Goal: Task Accomplishment & Management: Manage account settings

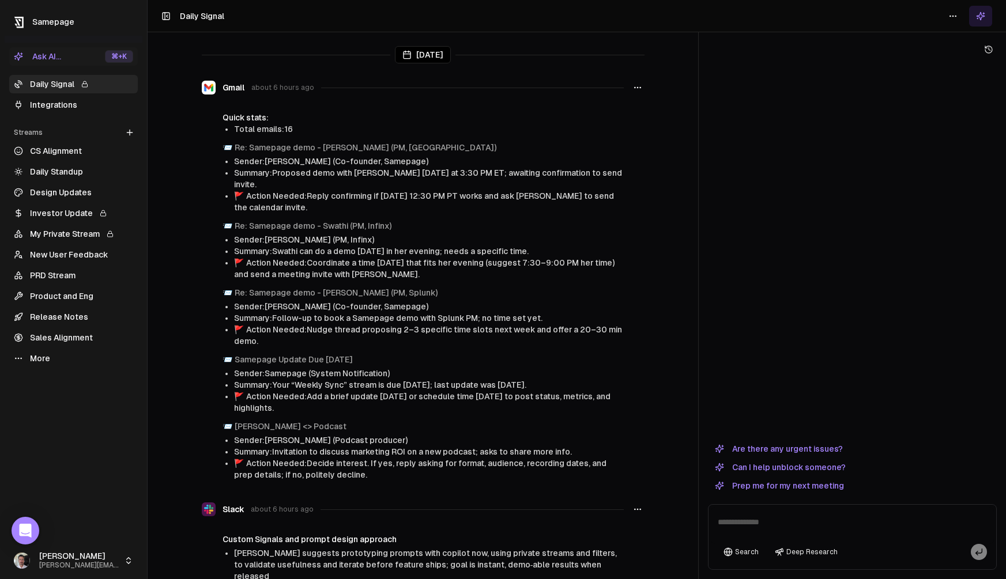
click at [760, 520] on textarea at bounding box center [852, 525] width 283 height 37
type textarea "**********"
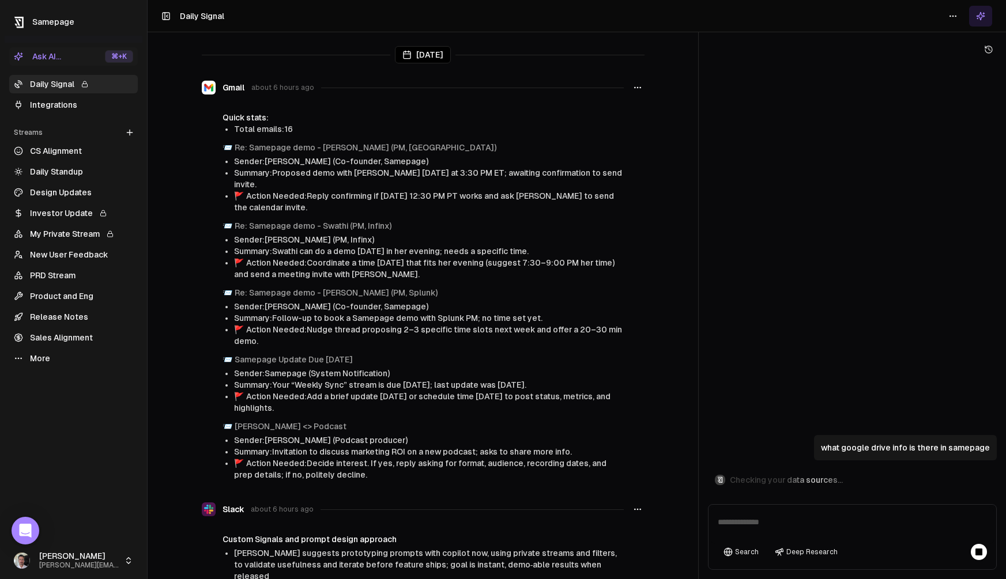
click at [59, 104] on link "Integrations" at bounding box center [73, 105] width 129 height 18
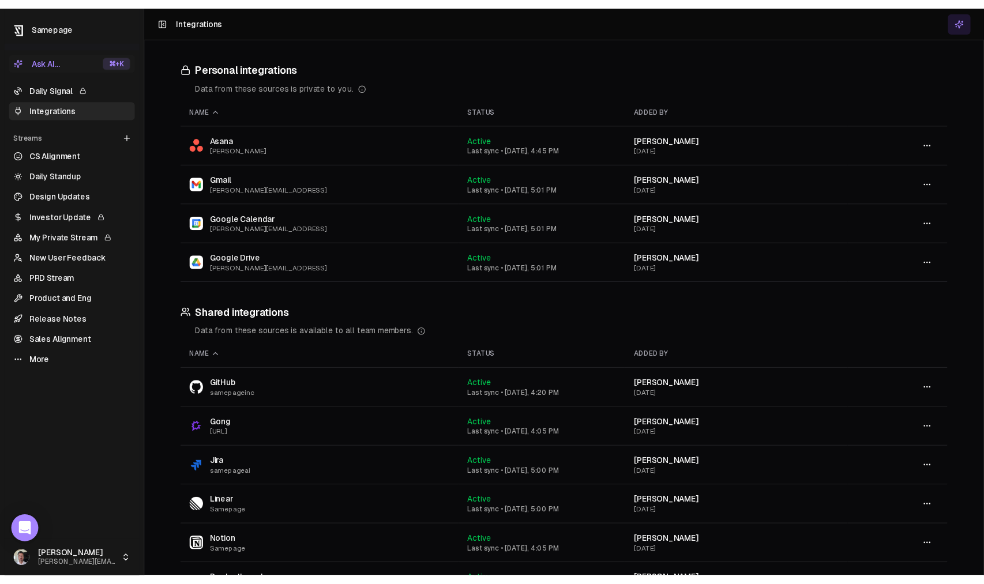
scroll to position [80, 0]
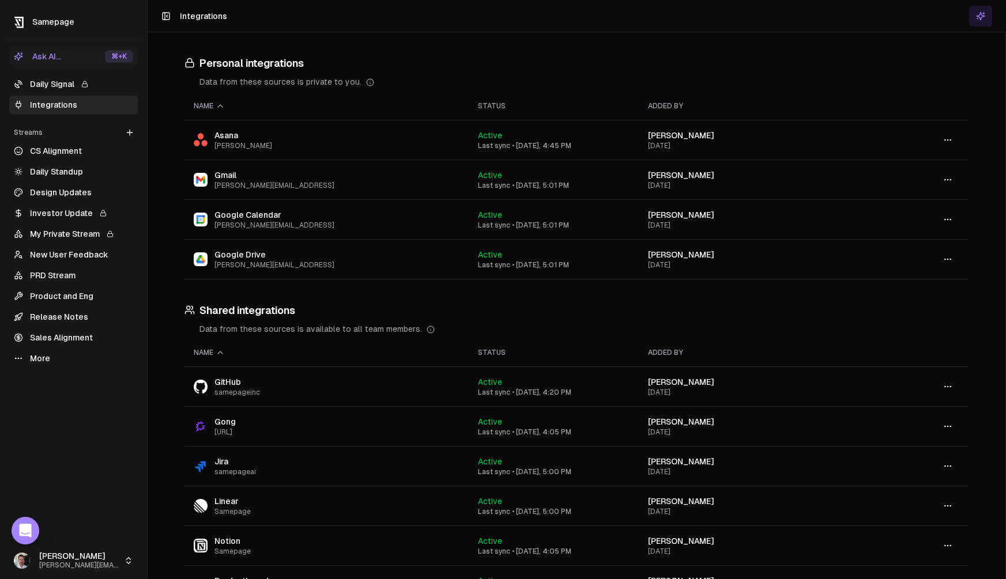
click at [944, 259] on icon "button" at bounding box center [947, 259] width 9 height 9
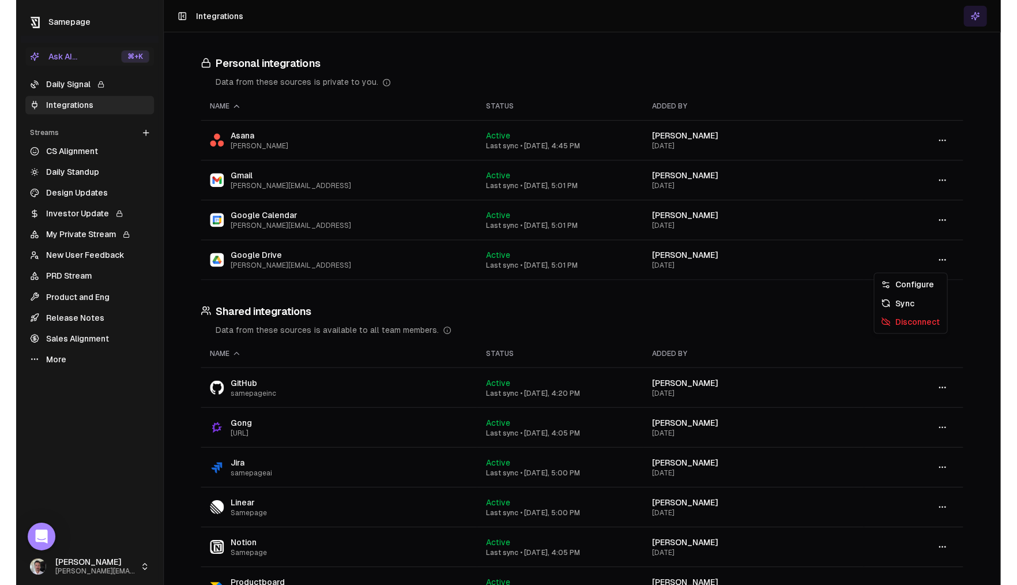
scroll to position [75, 0]
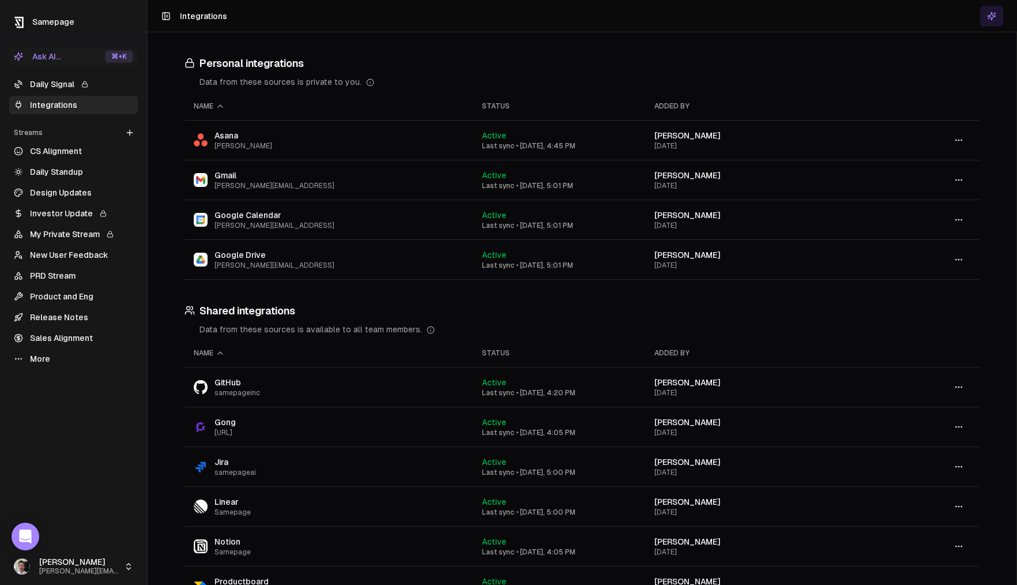
click at [959, 260] on icon "button" at bounding box center [958, 259] width 9 height 9
click at [968, 287] on div "Configure" at bounding box center [959, 284] width 68 height 18
click at [961, 268] on button "button" at bounding box center [958, 259] width 23 height 21
click at [962, 307] on div "Sync" at bounding box center [959, 302] width 68 height 18
click at [953, 260] on button "button" at bounding box center [958, 259] width 23 height 21
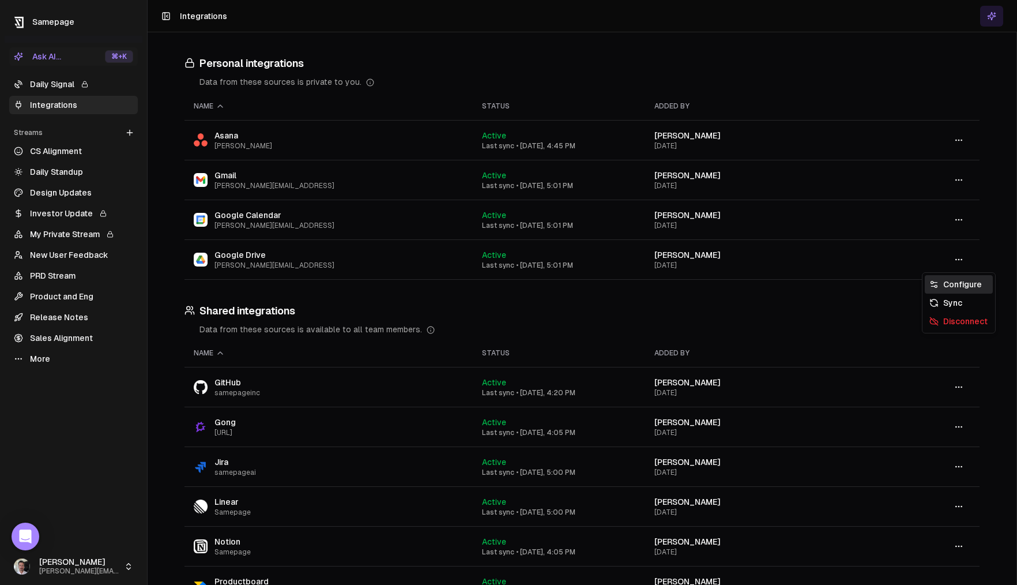
click at [963, 283] on div "Configure" at bounding box center [959, 284] width 68 height 18
click at [42, 86] on link "Daily Signal" at bounding box center [73, 84] width 129 height 18
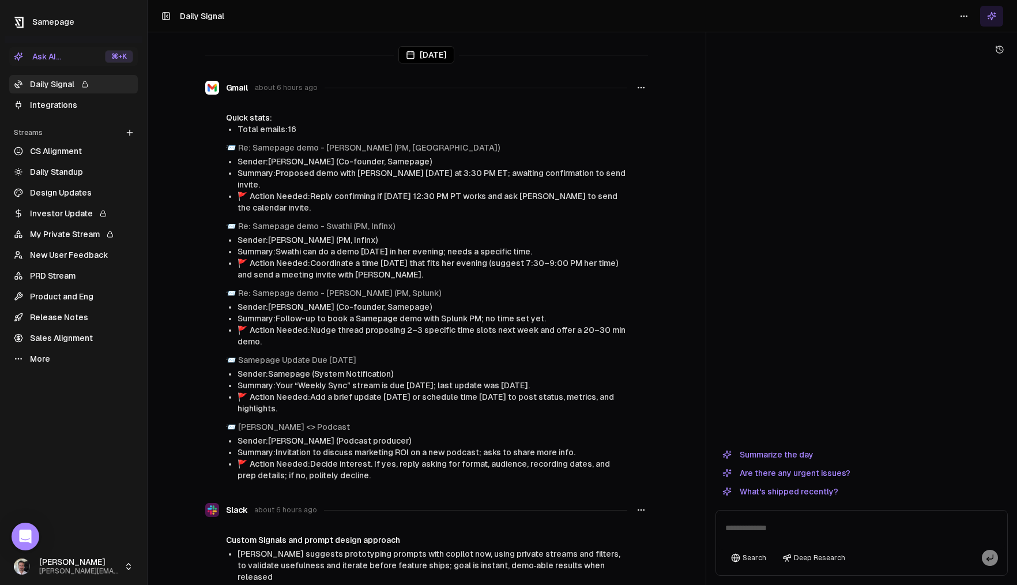
click at [800, 522] on textarea at bounding box center [861, 531] width 287 height 37
type textarea "**********"
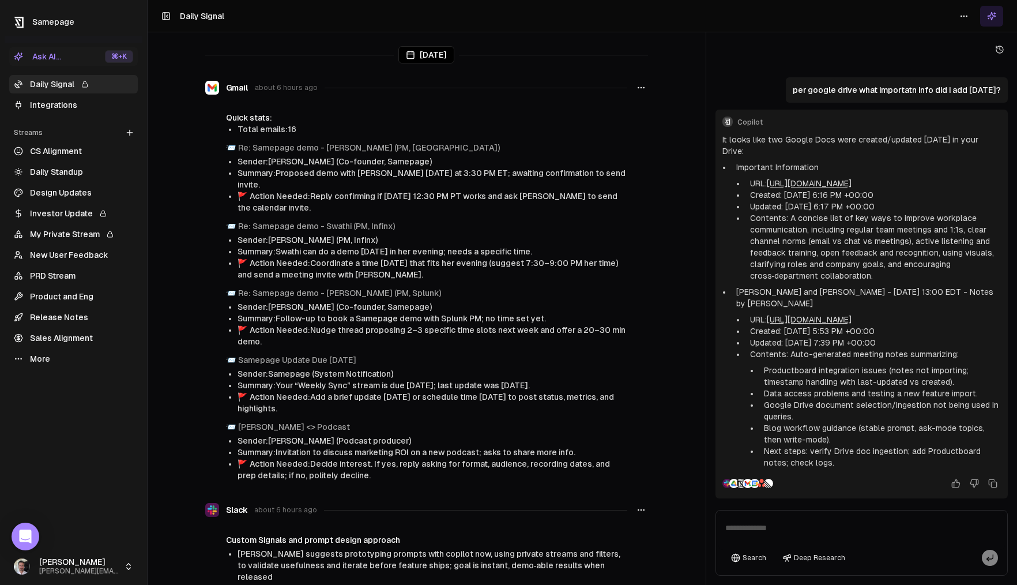
click at [55, 101] on link "Integrations" at bounding box center [73, 105] width 129 height 18
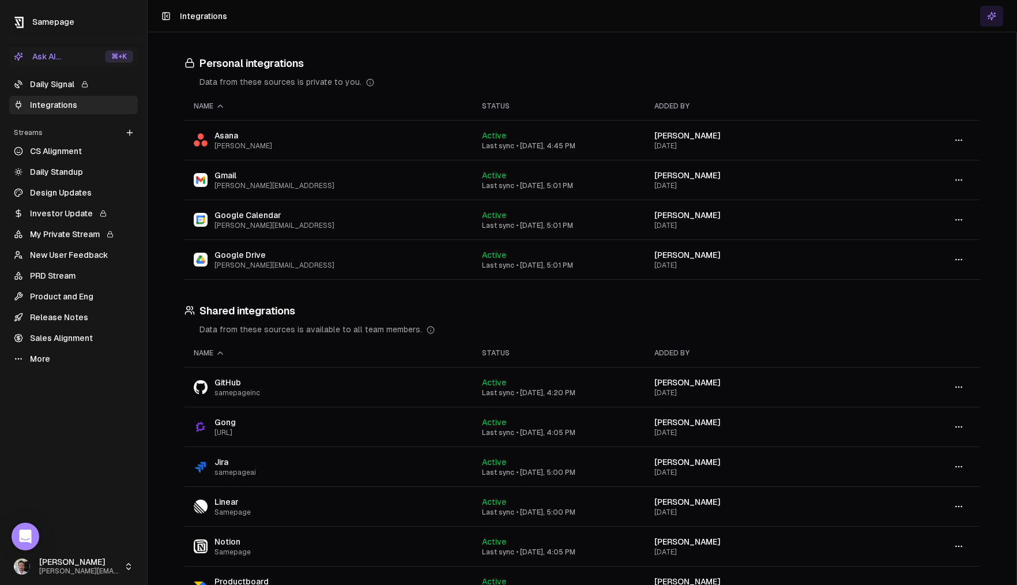
click at [960, 260] on icon "button" at bounding box center [958, 259] width 9 height 9
click at [974, 291] on div "Configure" at bounding box center [959, 284] width 68 height 18
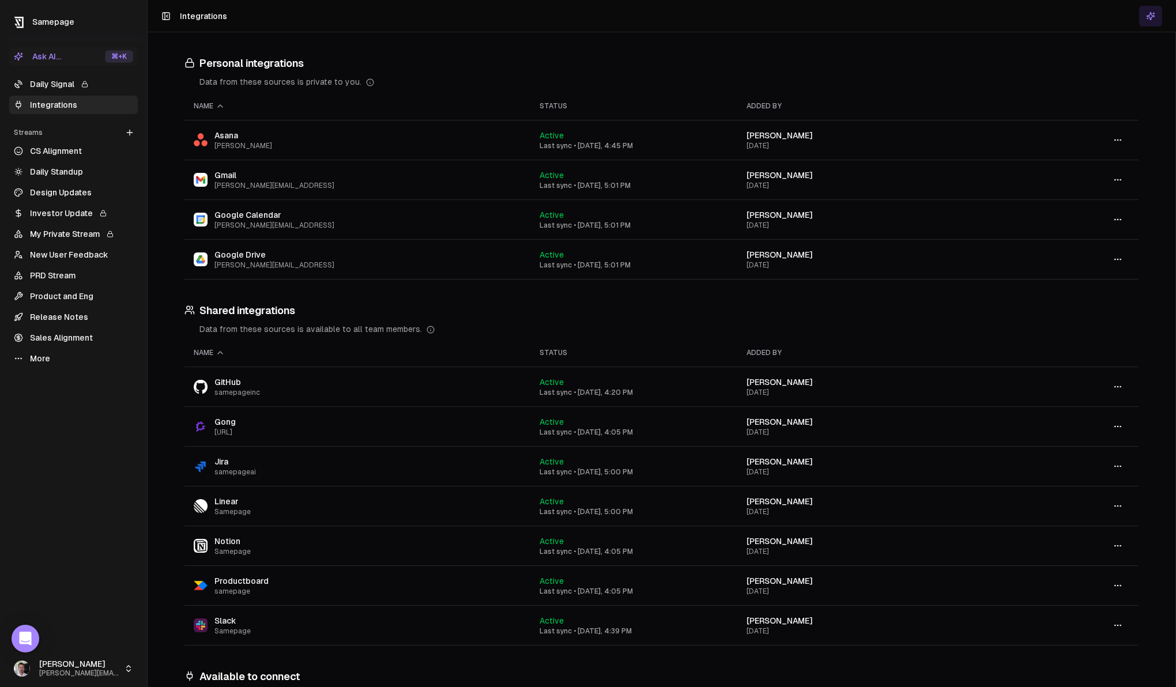
click at [54, 84] on link "Daily Signal" at bounding box center [73, 84] width 129 height 18
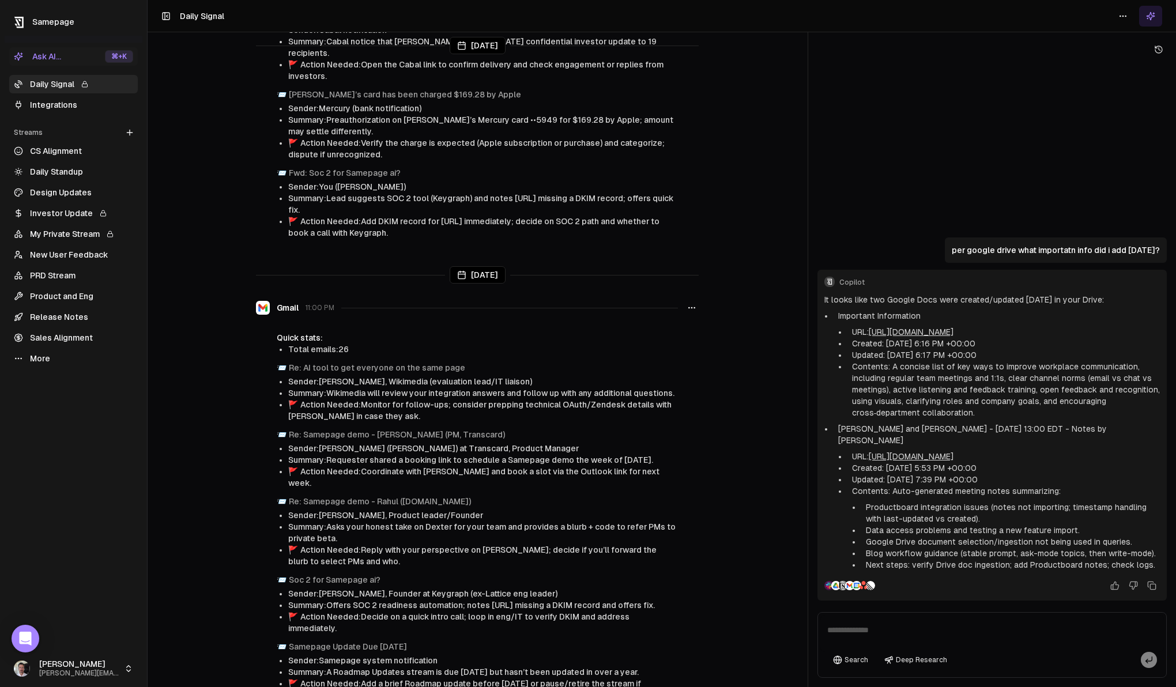
scroll to position [6514, 0]
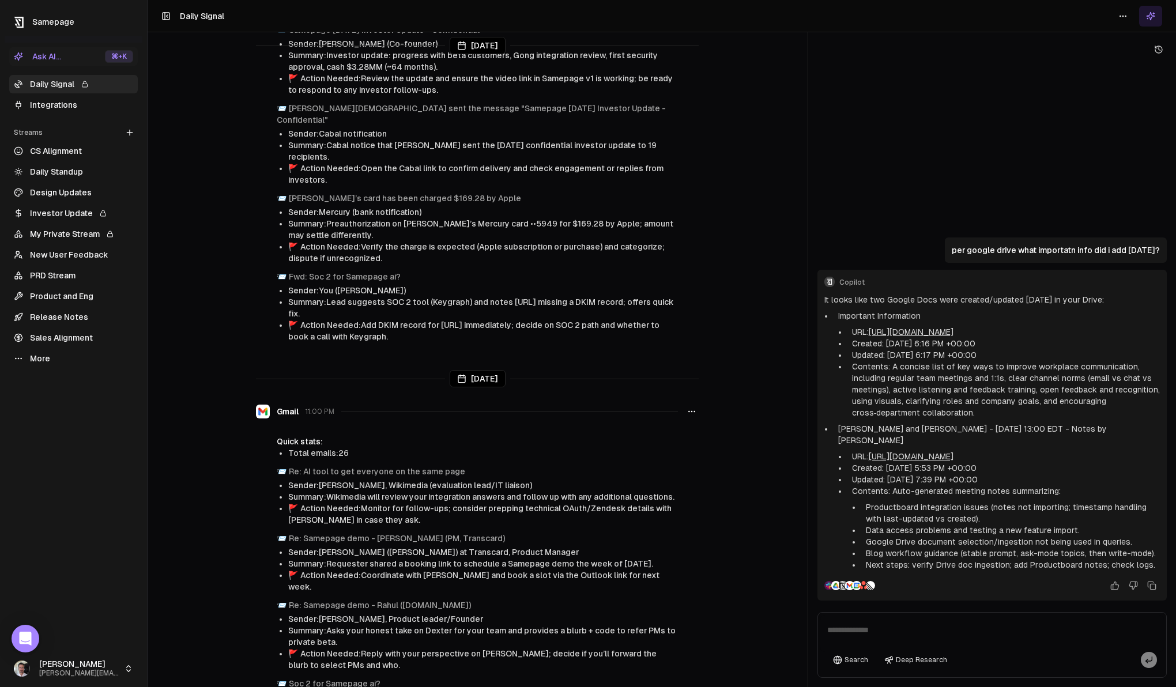
click at [321, 407] on span "11:00 PM" at bounding box center [320, 411] width 29 height 9
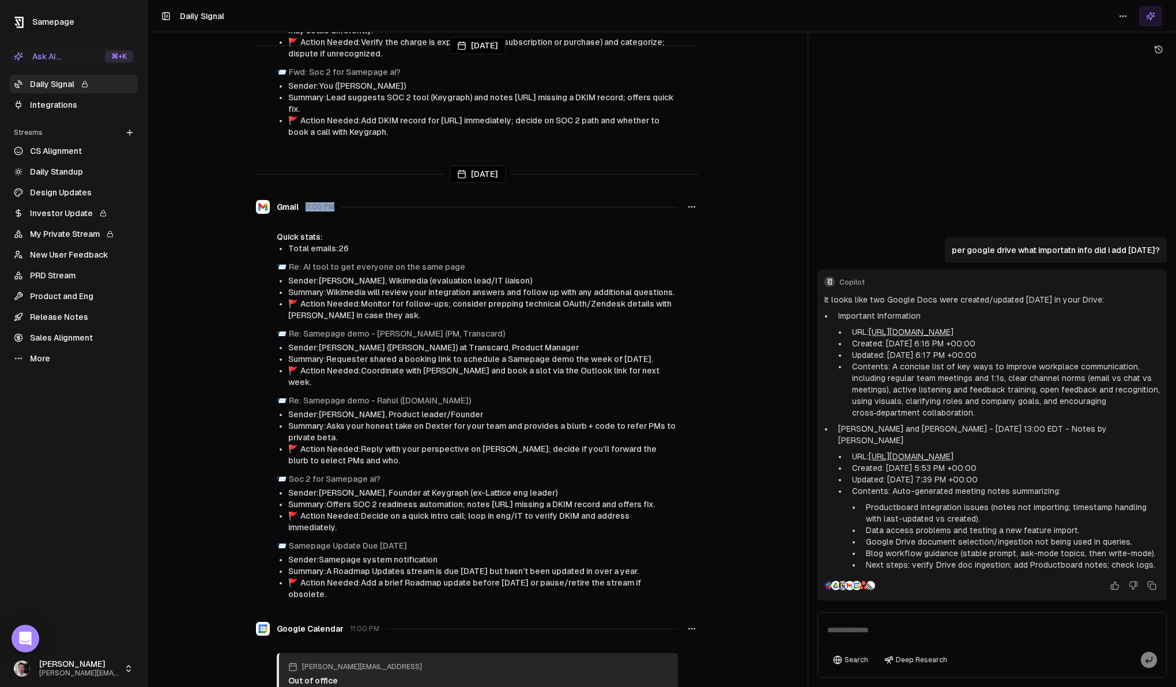
scroll to position [6678, 0]
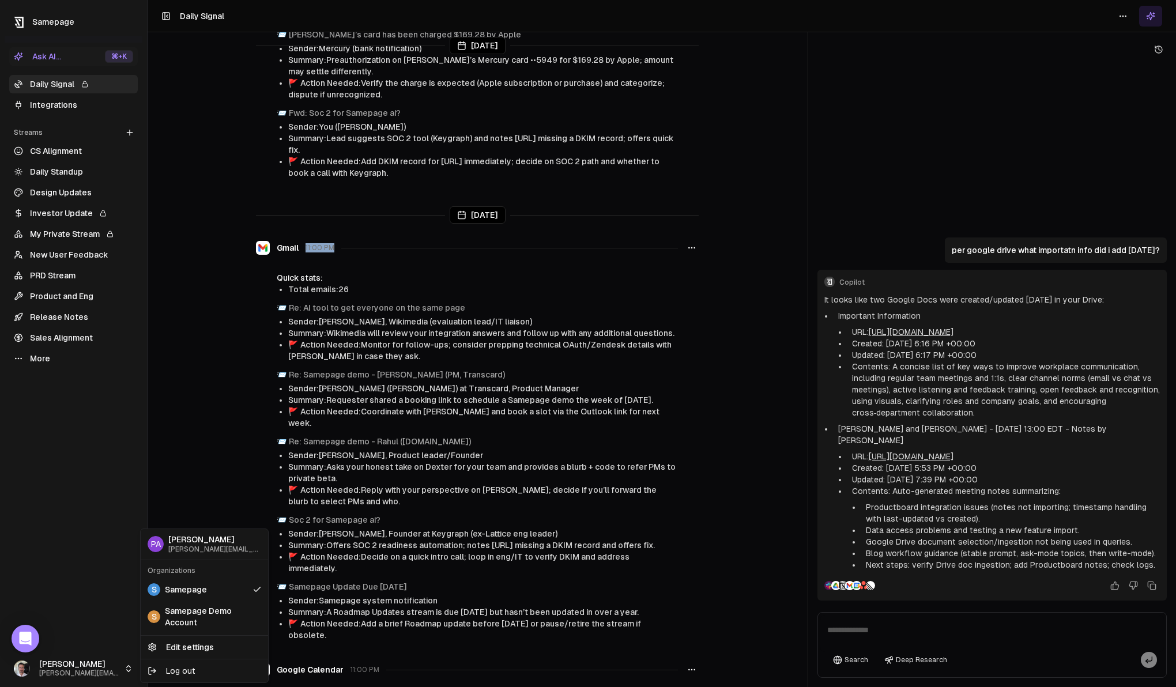
click at [59, 584] on html "Samepage Ask AI... ⌘ +K Daily Signal Integrations Streams Create Stream CS Alig…" at bounding box center [588, 343] width 1176 height 687
click at [198, 584] on link "Edit settings" at bounding box center [204, 647] width 123 height 18
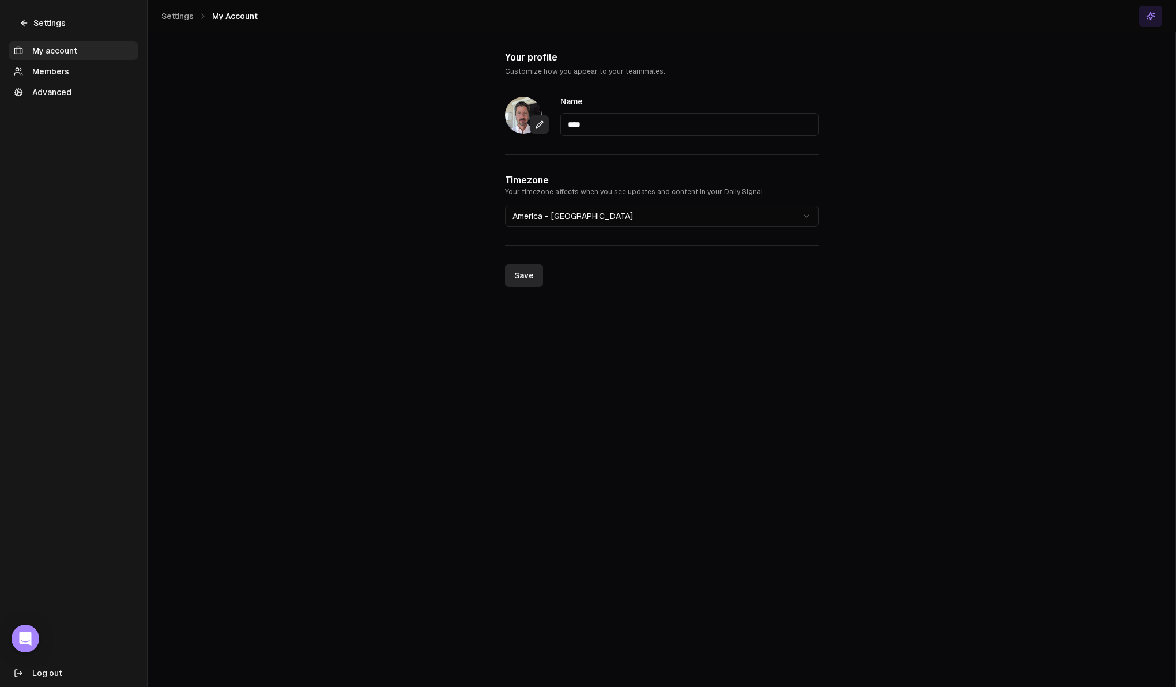
click at [603, 221] on html "**********" at bounding box center [588, 343] width 1176 height 687
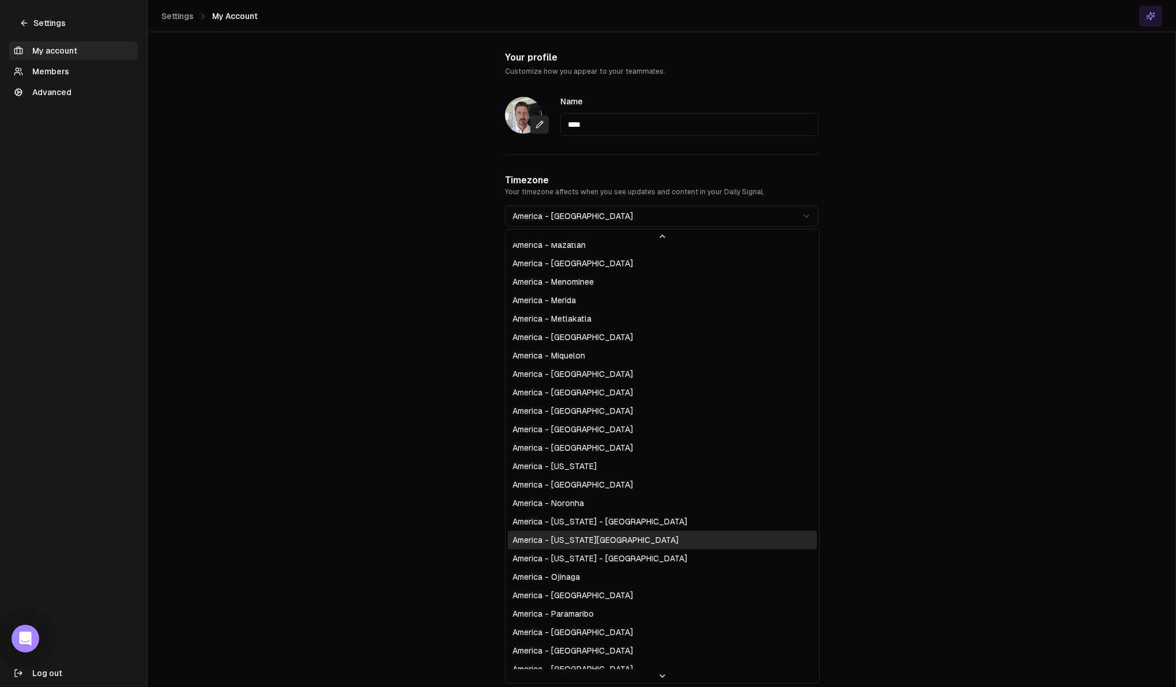
scroll to position [2661, 0]
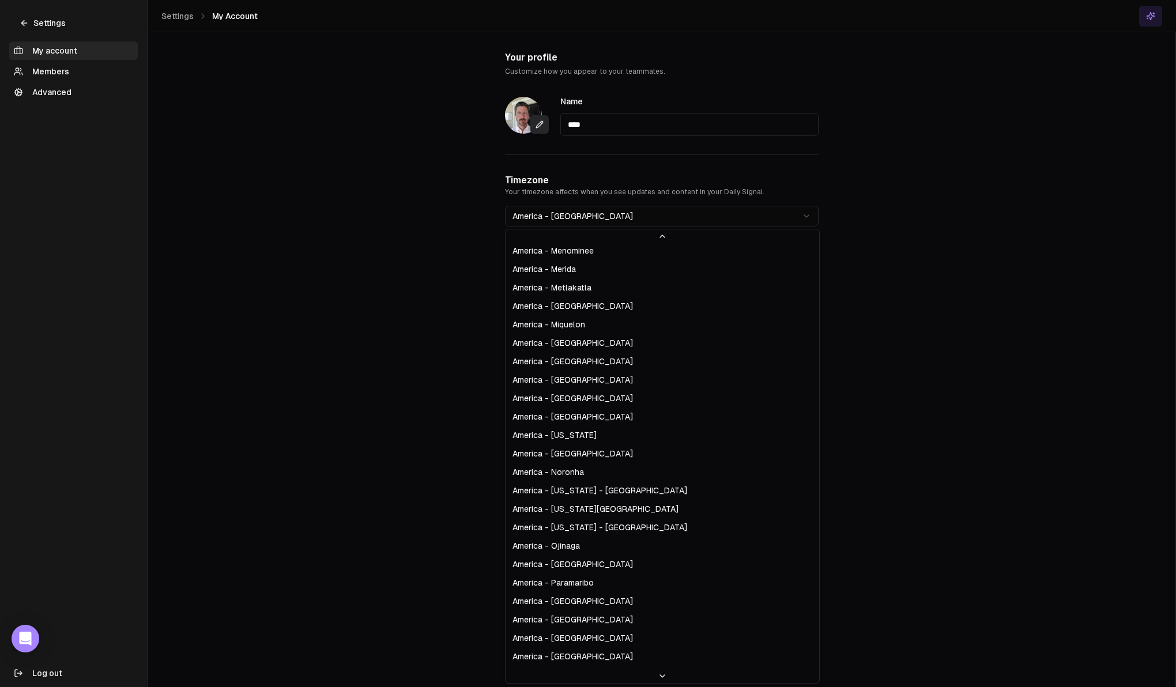
select select "**********"
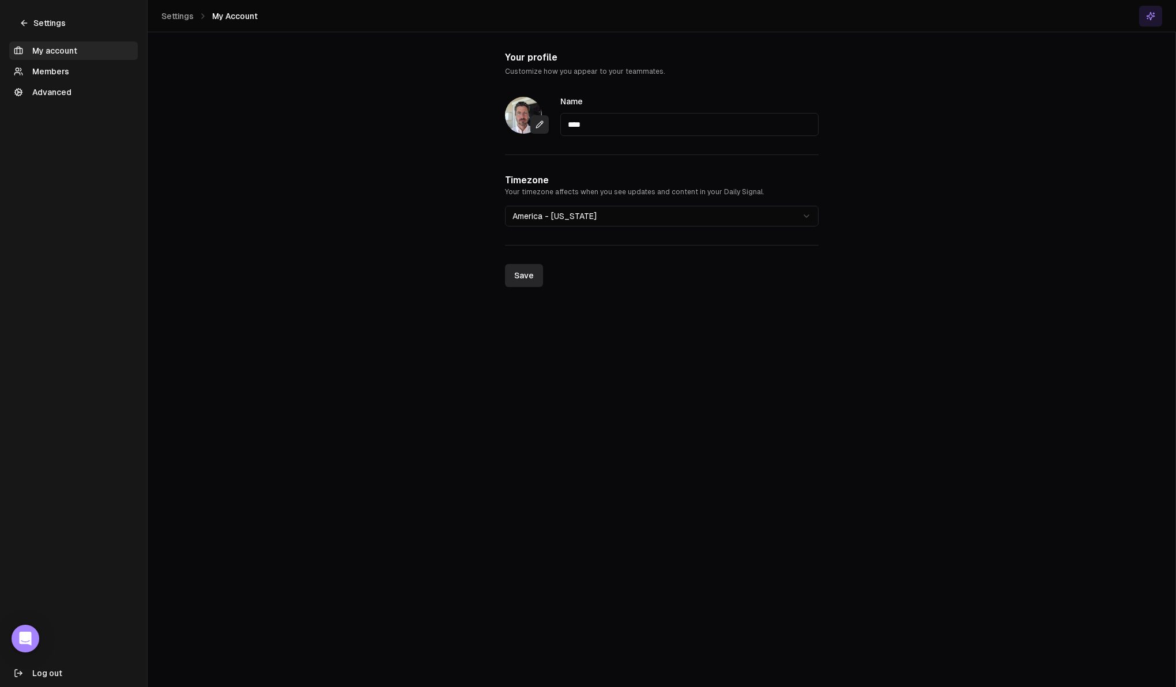
click at [515, 276] on button "Save" at bounding box center [524, 275] width 38 height 23
click at [25, 21] on icon at bounding box center [24, 22] width 9 height 9
